Goal: Information Seeking & Learning: Learn about a topic

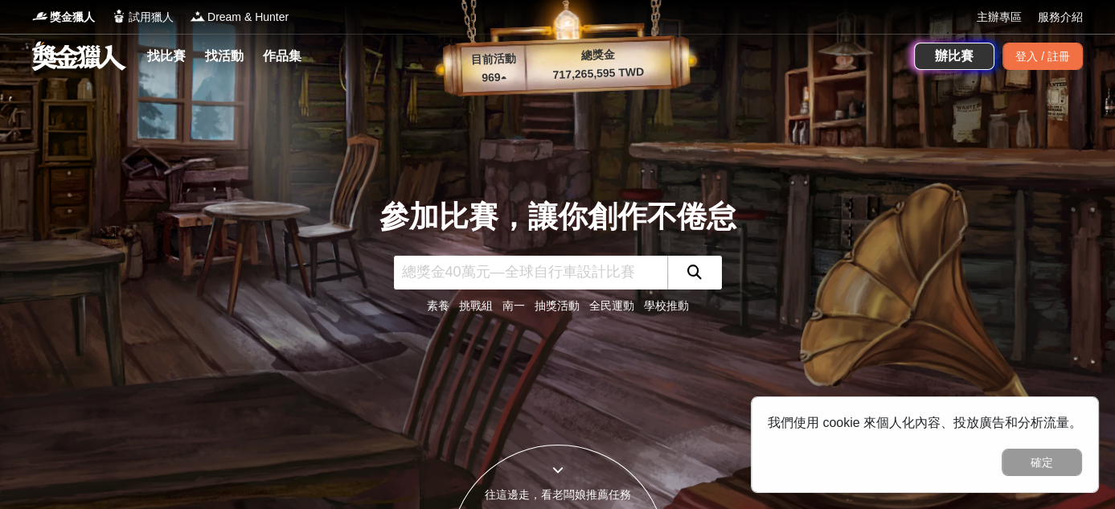
click at [504, 308] on link "南一" at bounding box center [513, 305] width 23 height 13
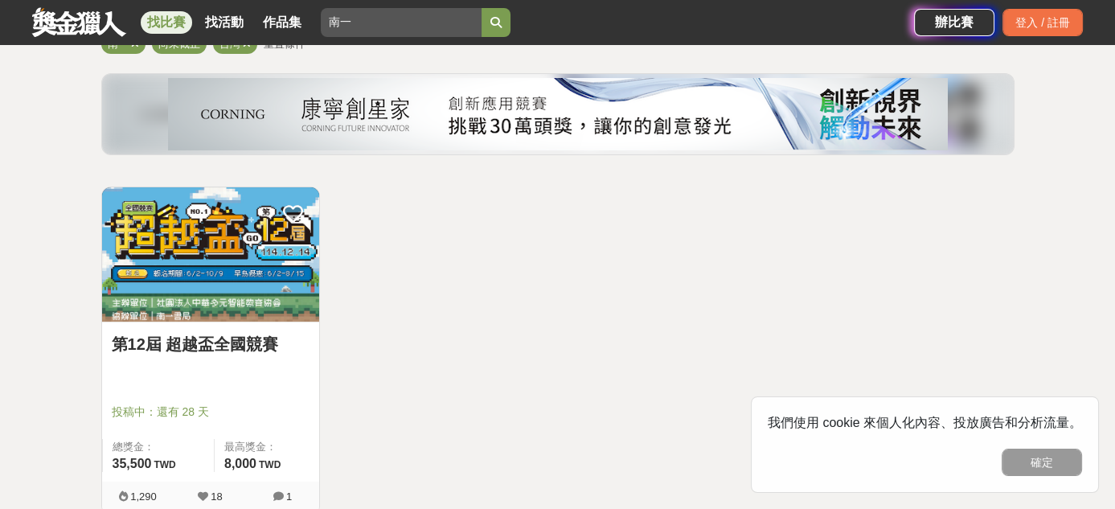
scroll to position [161, 0]
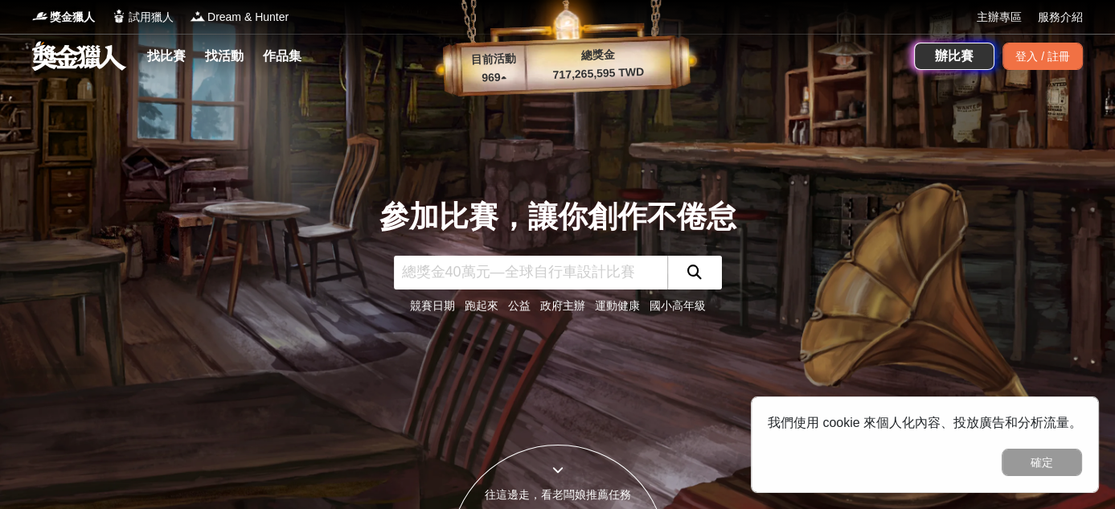
click at [521, 277] on input "text" at bounding box center [530, 273] width 273 height 34
type input "抽獎"
click button "submit" at bounding box center [694, 273] width 55 height 34
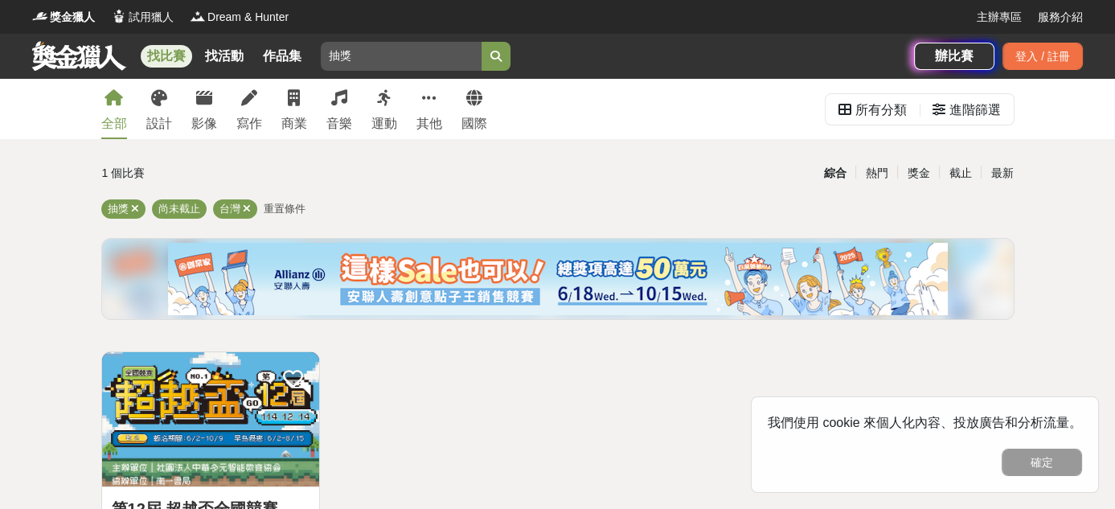
click at [270, 120] on div "全部 設計 影像 寫作 商業 音樂 運動 其他 國際" at bounding box center [294, 109] width 405 height 60
click at [249, 118] on div "寫作" at bounding box center [249, 123] width 26 height 19
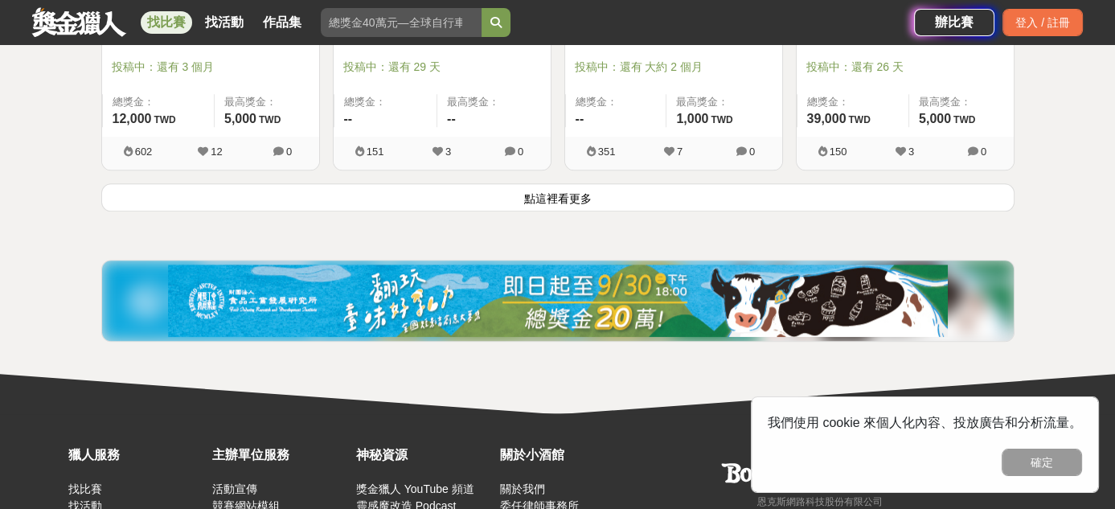
scroll to position [2251, 0]
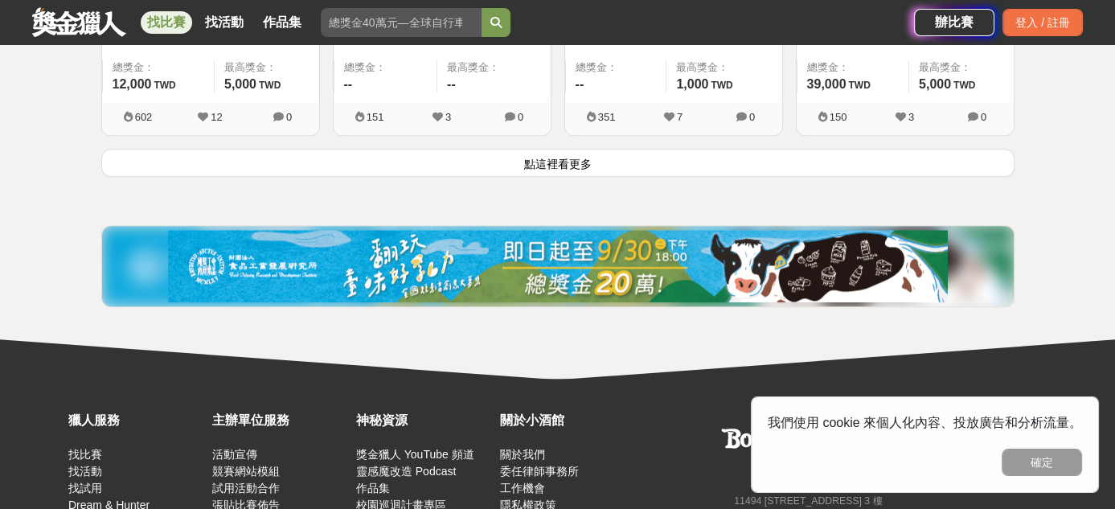
click at [539, 155] on button "點這裡看更多" at bounding box center [557, 163] width 913 height 28
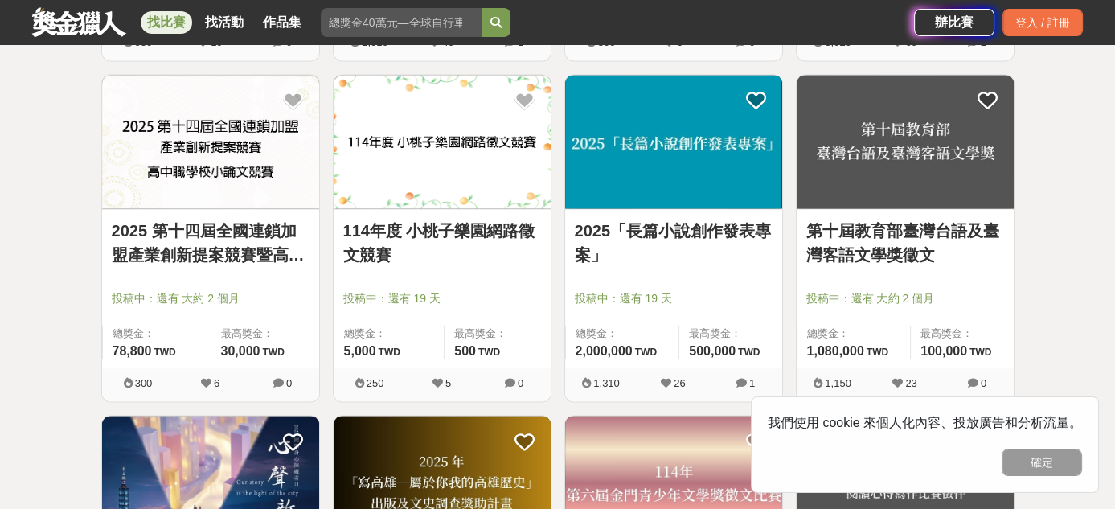
scroll to position [3376, 0]
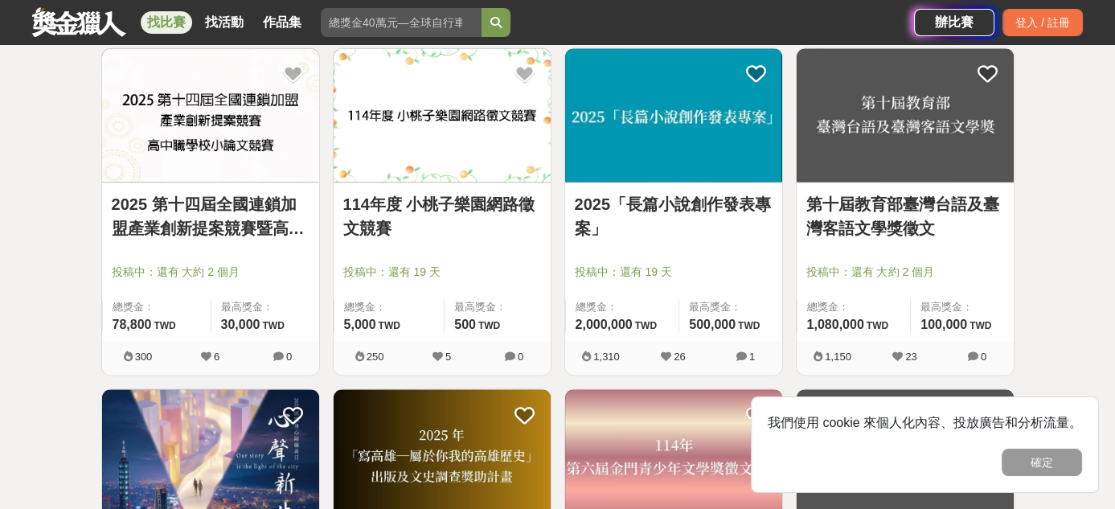
click at [853, 207] on link "第十屆教育部臺灣台語及臺灣客語文學獎徵文" at bounding box center [905, 216] width 198 height 48
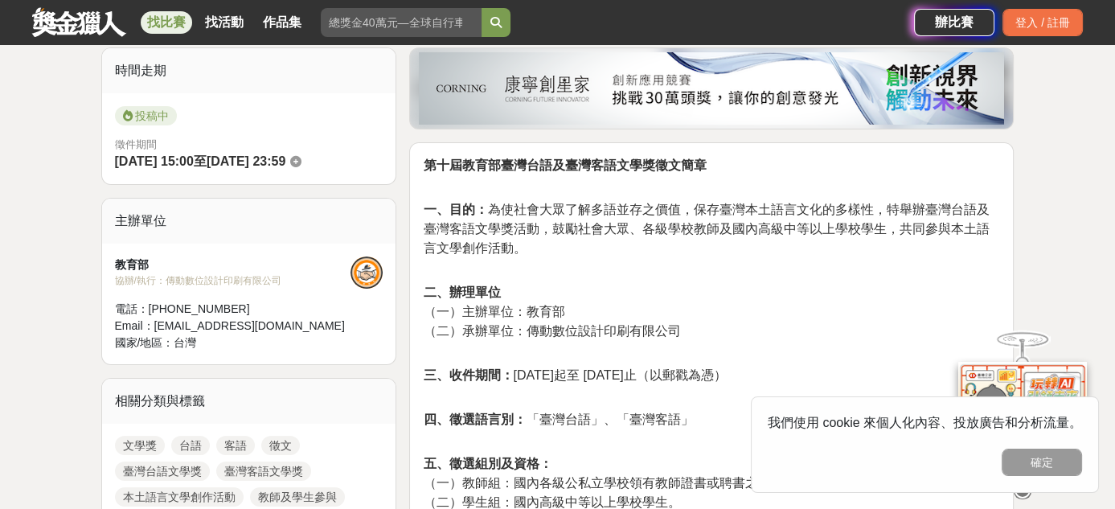
scroll to position [322, 0]
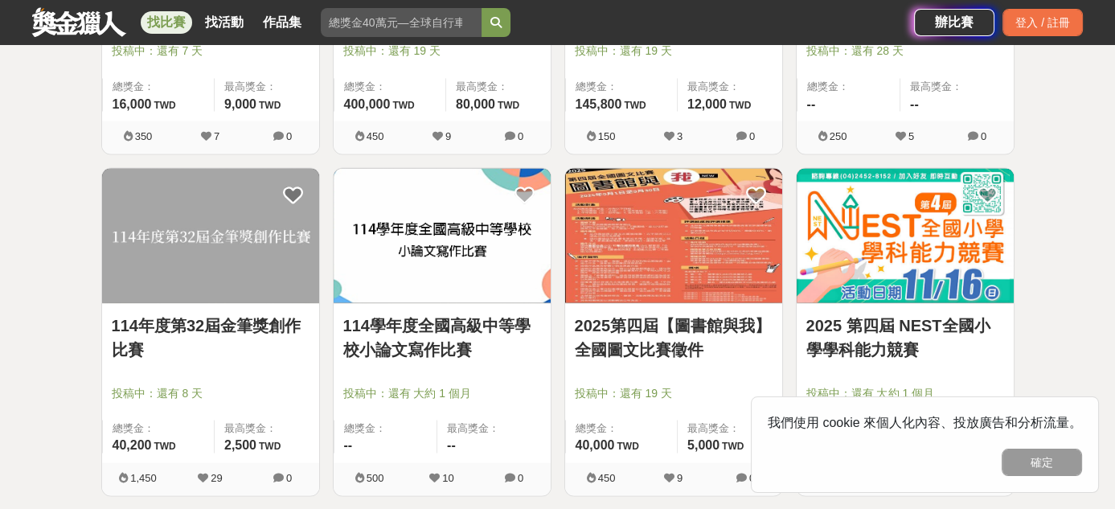
scroll to position [4019, 0]
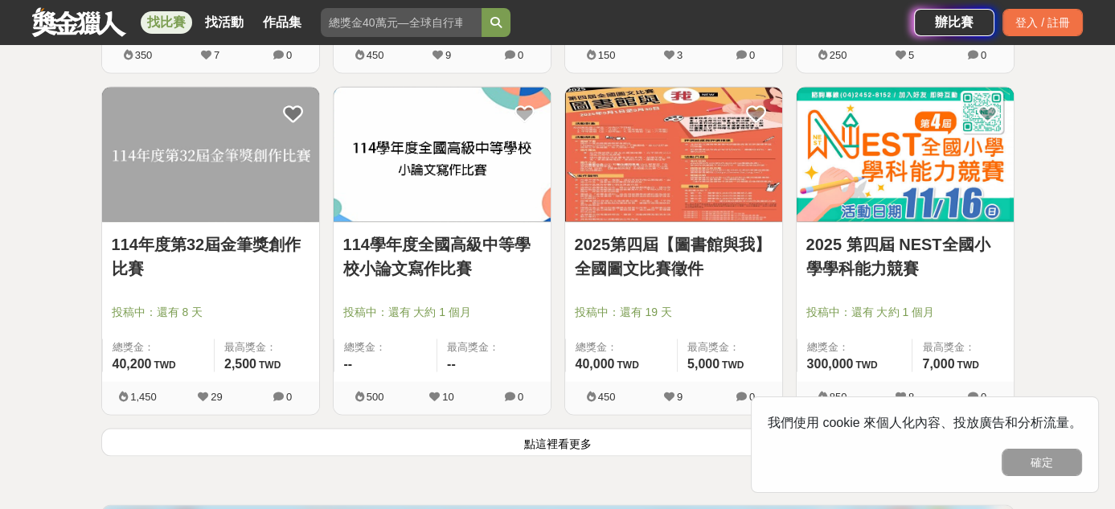
click at [586, 429] on button "點這裡看更多" at bounding box center [557, 442] width 913 height 28
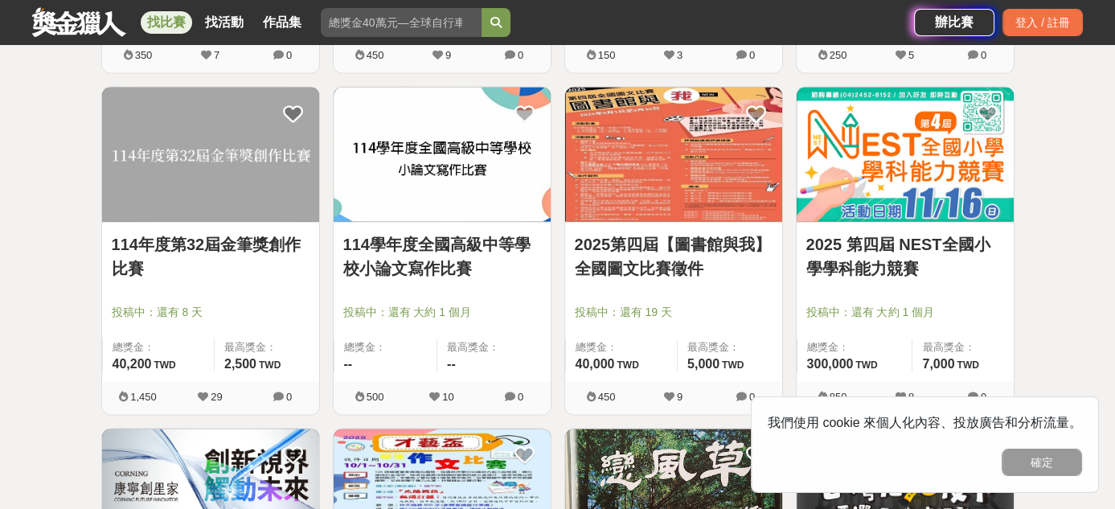
click at [616, 257] on link "2025第四屆【圖書館與我】全國圖文比賽徵件" at bounding box center [674, 256] width 198 height 48
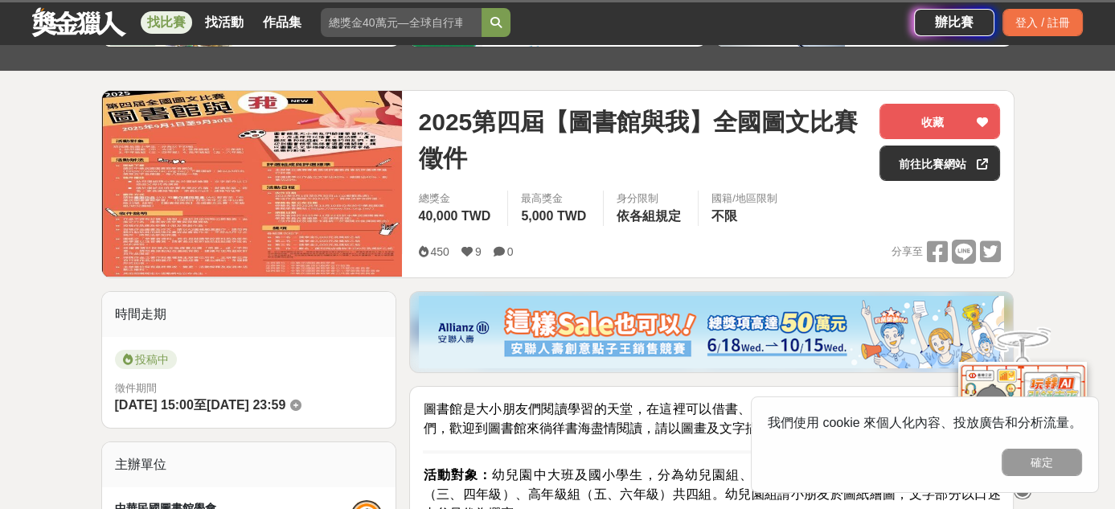
scroll to position [402, 0]
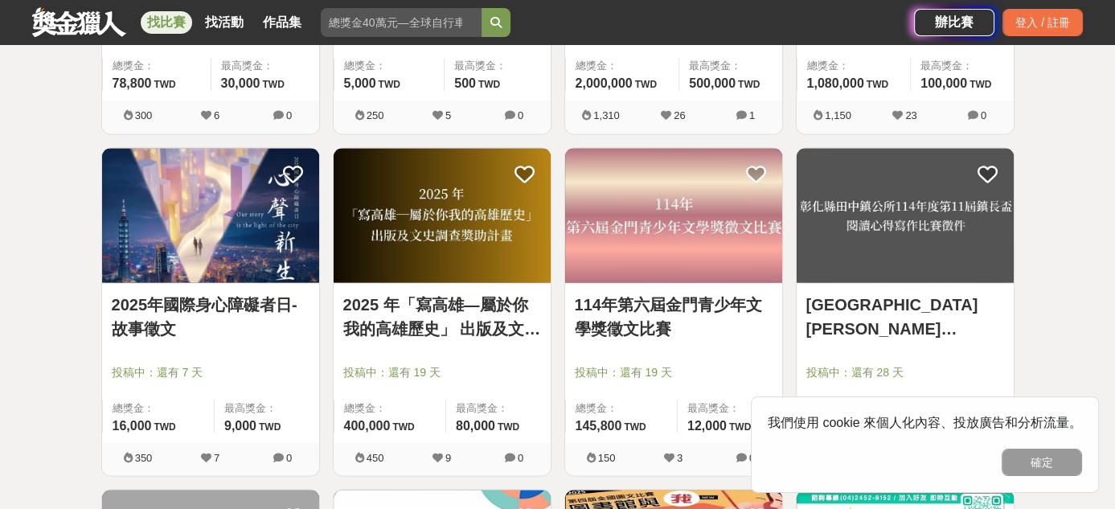
scroll to position [3376, 0]
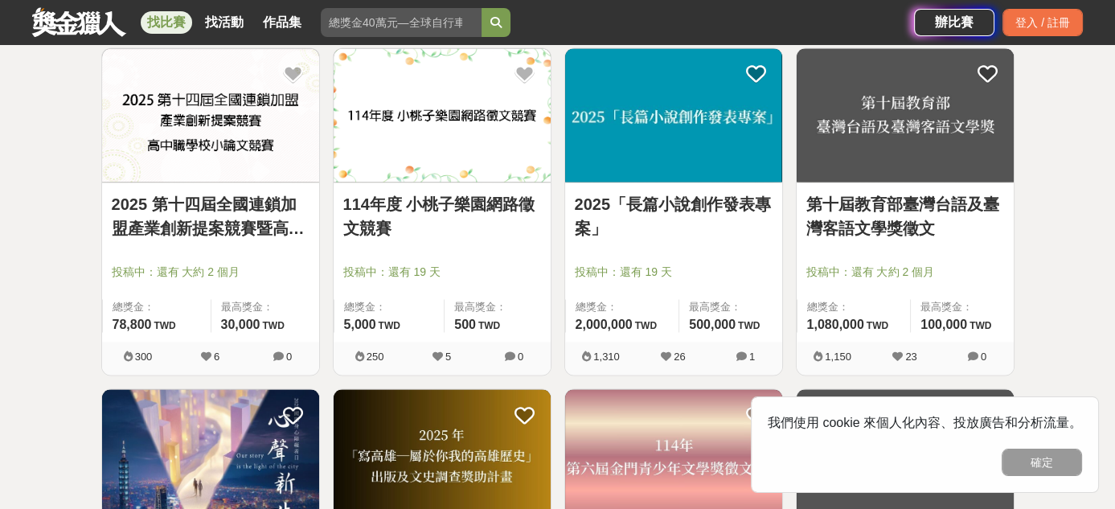
click at [846, 211] on link "第十屆教育部臺灣台語及臺灣客語文學獎徵文" at bounding box center [905, 216] width 198 height 48
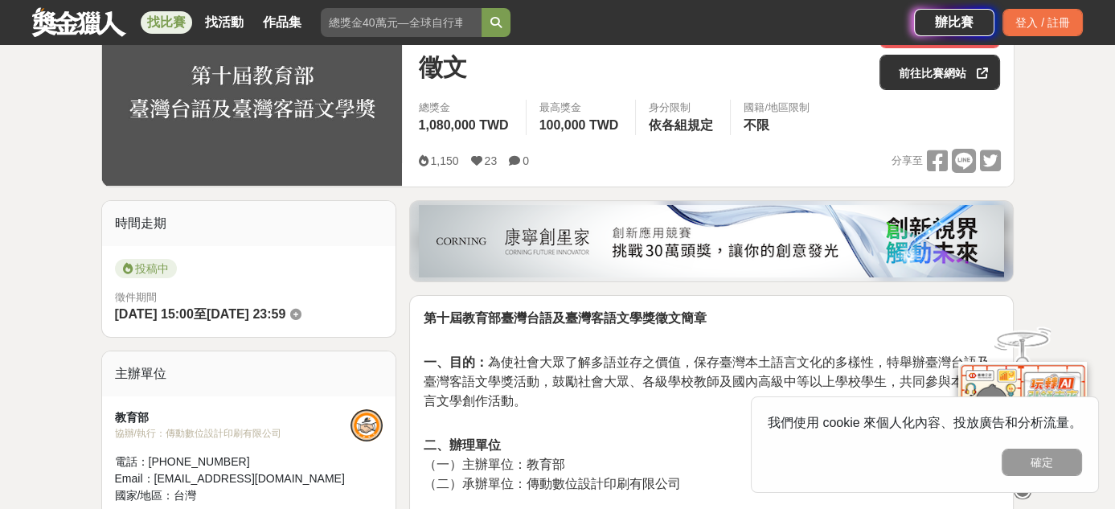
scroll to position [482, 0]
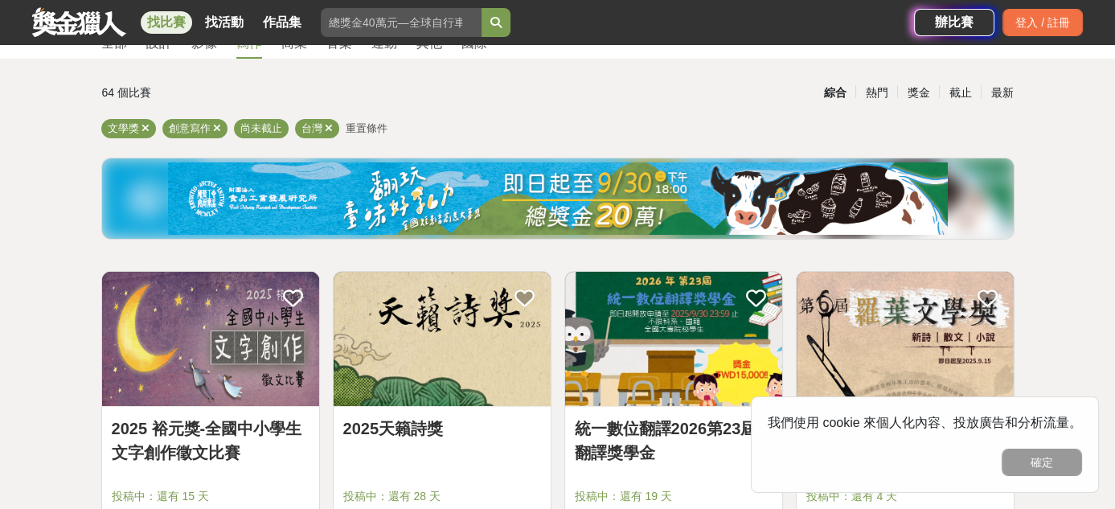
scroll to position [161, 0]
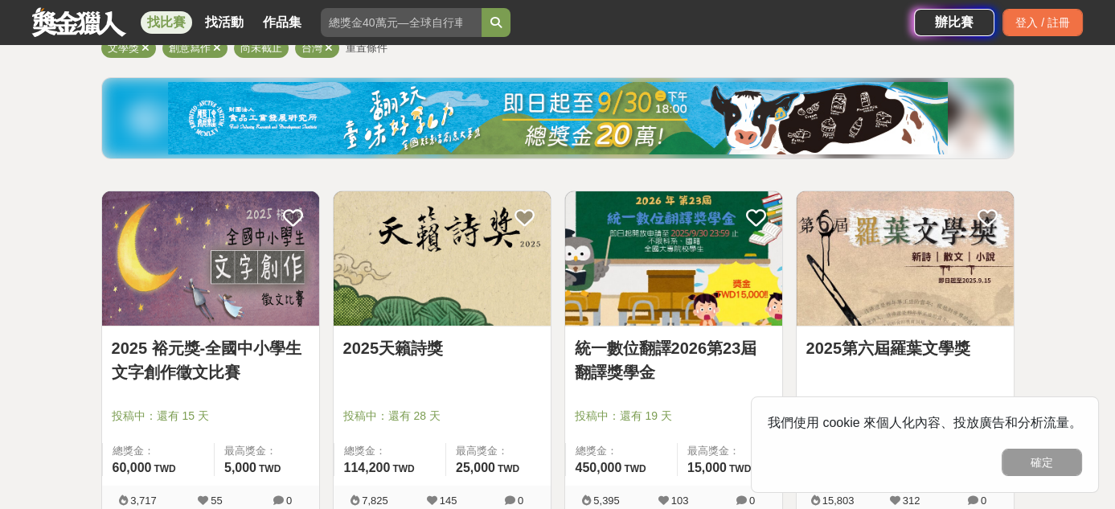
click at [852, 344] on link "2025第六屆羅葉文學獎" at bounding box center [905, 348] width 198 height 24
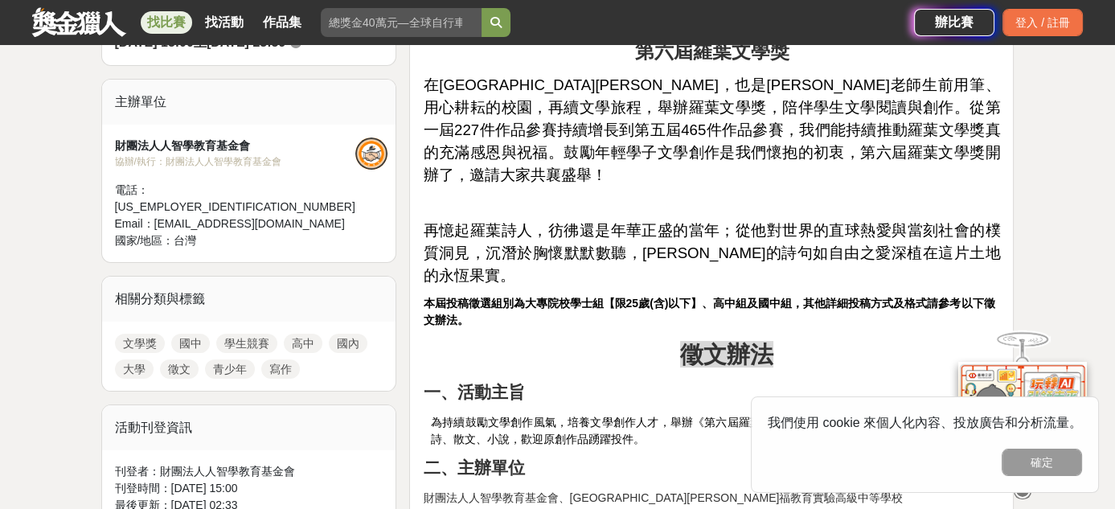
scroll to position [643, 0]
